Goal: Information Seeking & Learning: Learn about a topic

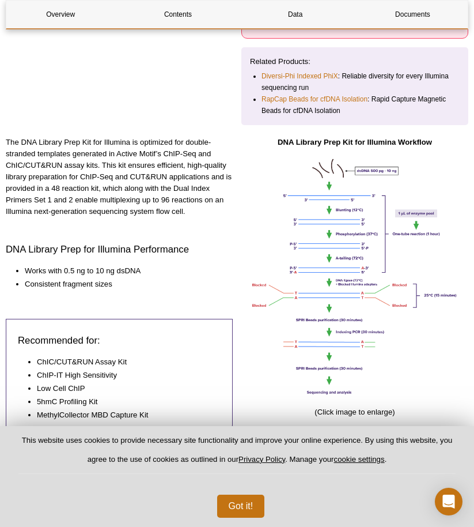
scroll to position [346, 0]
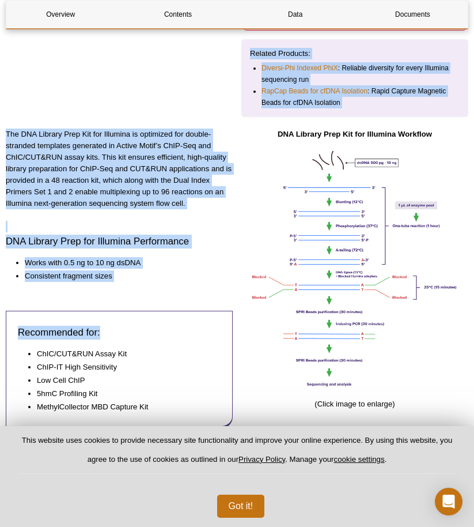
drag, startPoint x: 153, startPoint y: 286, endPoint x: 12, endPoint y: 111, distance: 224.7
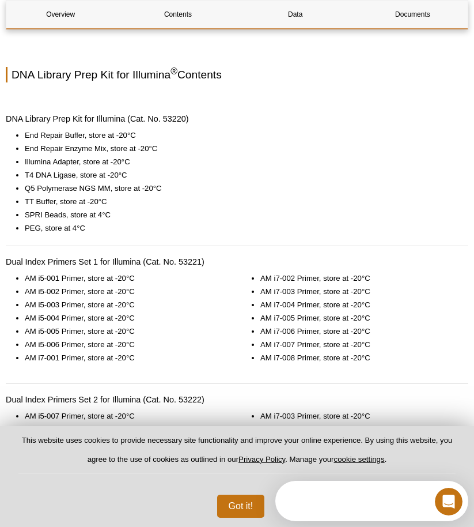
scroll to position [0, 0]
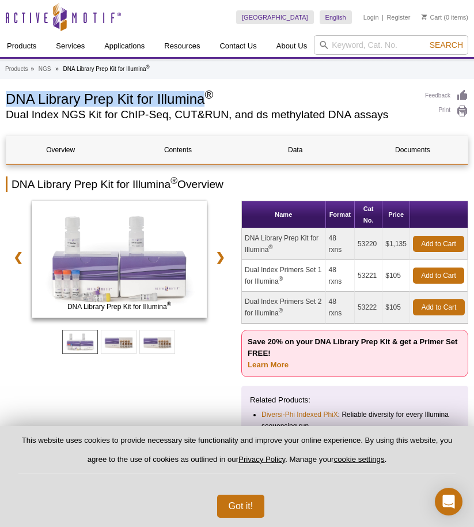
drag, startPoint x: 205, startPoint y: 99, endPoint x: 8, endPoint y: 105, distance: 196.7
click at [8, 105] on h1 "DNA Library Prep Kit for Illumina ®" at bounding box center [210, 97] width 408 height 17
copy h1 "DNA Library Prep Kit for Illumina"
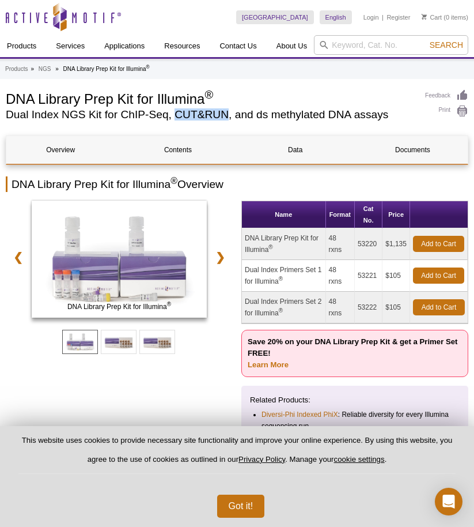
drag, startPoint x: 226, startPoint y: 118, endPoint x: 178, endPoint y: 116, distance: 47.9
click at [178, 116] on h2 "Dual Index NGS Kit for ChIP-Seq, CUT&RUN, and ds methylated DNA assays" at bounding box center [210, 115] width 408 height 10
copy h2 "CUT&RUN"
